Goal: Task Accomplishment & Management: Manage account settings

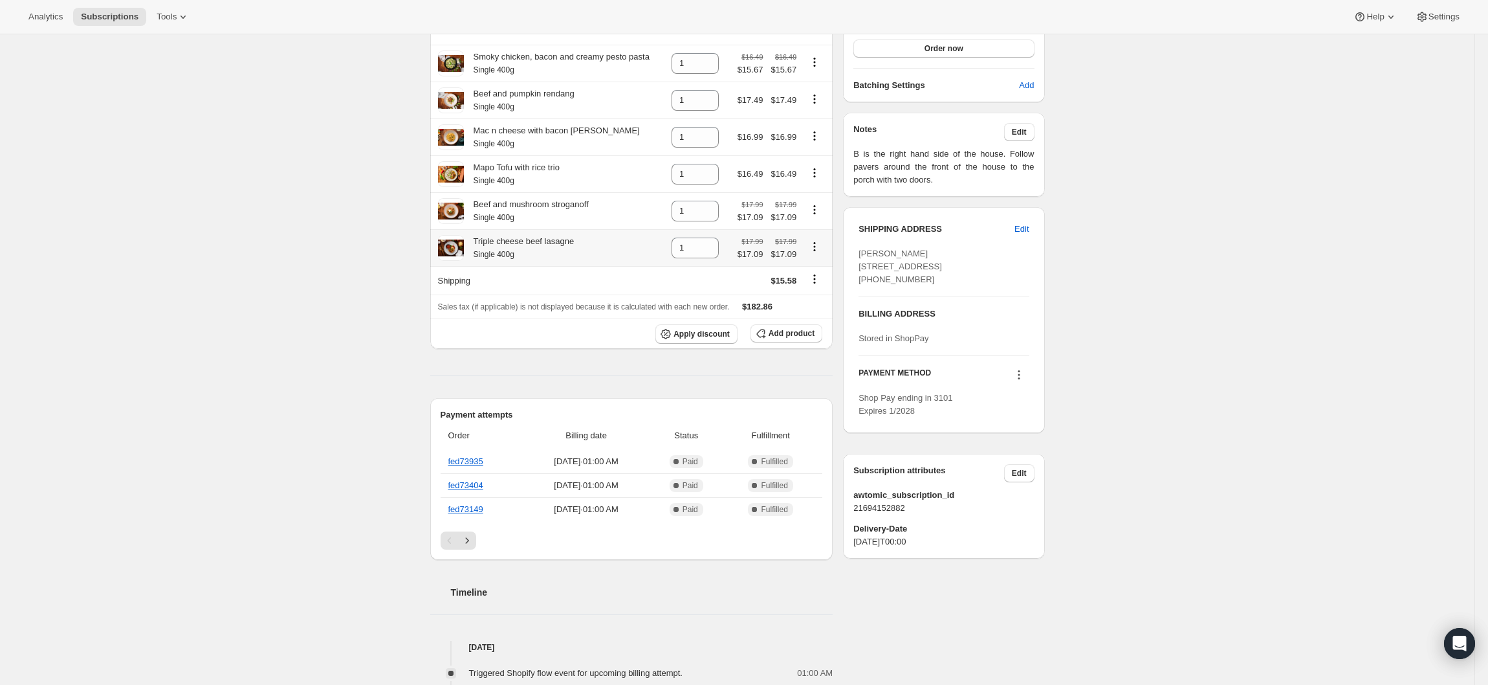
scroll to position [388, 0]
click at [1025, 134] on span "Edit" at bounding box center [1019, 129] width 15 height 10
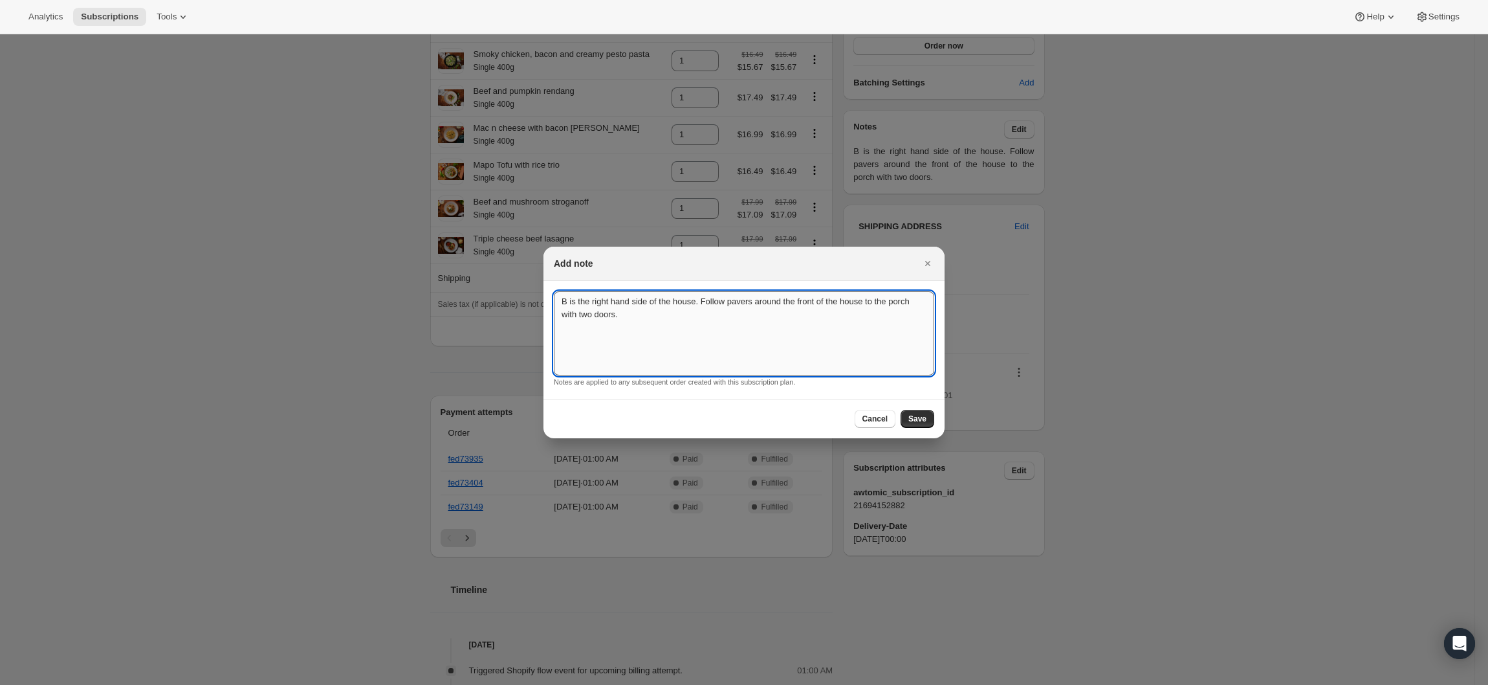
click at [596, 346] on textarea "B is the right hand side of the house. Follow pavers around the front of the ho…" at bounding box center [744, 333] width 381 height 84
click at [645, 315] on textarea "B is the right hand side of the house. Follow pavers around the front of the ho…" at bounding box center [744, 333] width 381 height 84
type textarea "B is the right hand side of the house. Follow pavers around the front of the ho…"
click at [1171, 322] on div at bounding box center [744, 342] width 1488 height 685
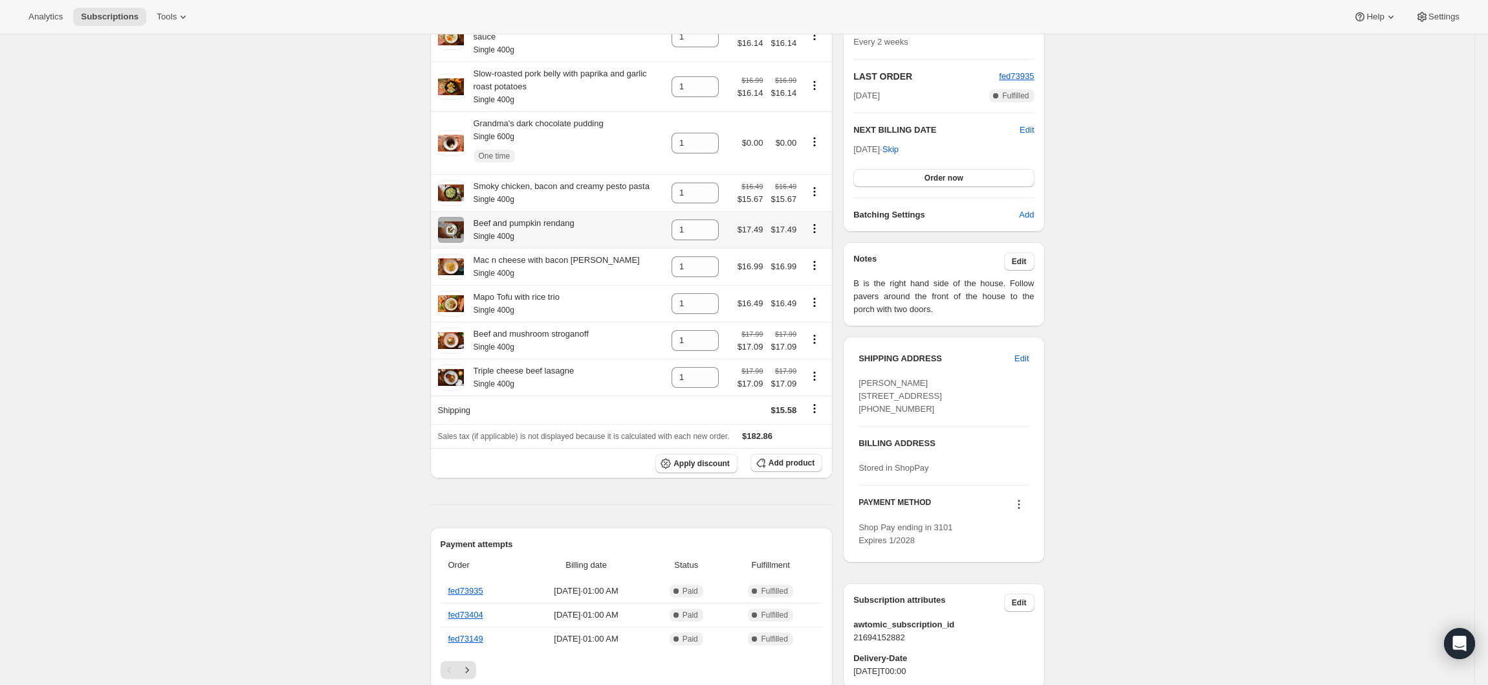
scroll to position [259, 0]
click at [474, 584] on link "fed73935" at bounding box center [465, 588] width 35 height 10
